Goal: Task Accomplishment & Management: Use online tool/utility

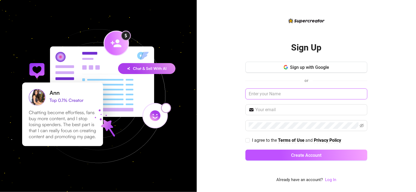
click at [294, 96] on input "text" at bounding box center [306, 94] width 122 height 11
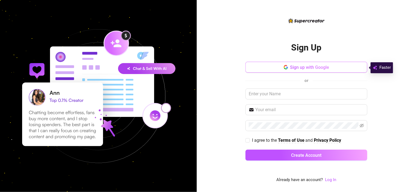
click at [299, 71] on button "Sign up with Google" at bounding box center [306, 67] width 122 height 11
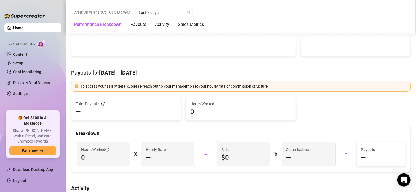
scroll to position [82, 0]
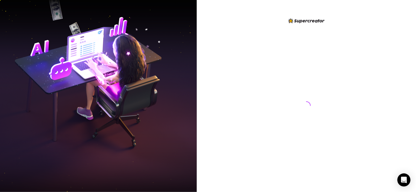
click at [358, 110] on div at bounding box center [306, 100] width 122 height 166
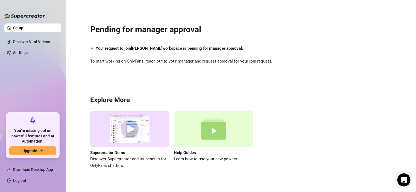
click at [353, 101] on h3 "Explore More" at bounding box center [240, 100] width 301 height 9
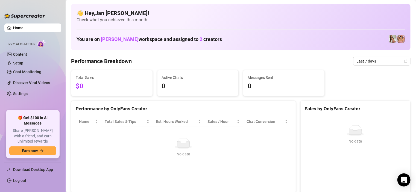
click at [359, 74] on div "Total Sales $0 Active Chats 0 Messages Sent 0" at bounding box center [241, 83] width 344 height 26
click at [226, 158] on td "No data No data" at bounding box center [184, 147] width 216 height 41
